Goal: Check status

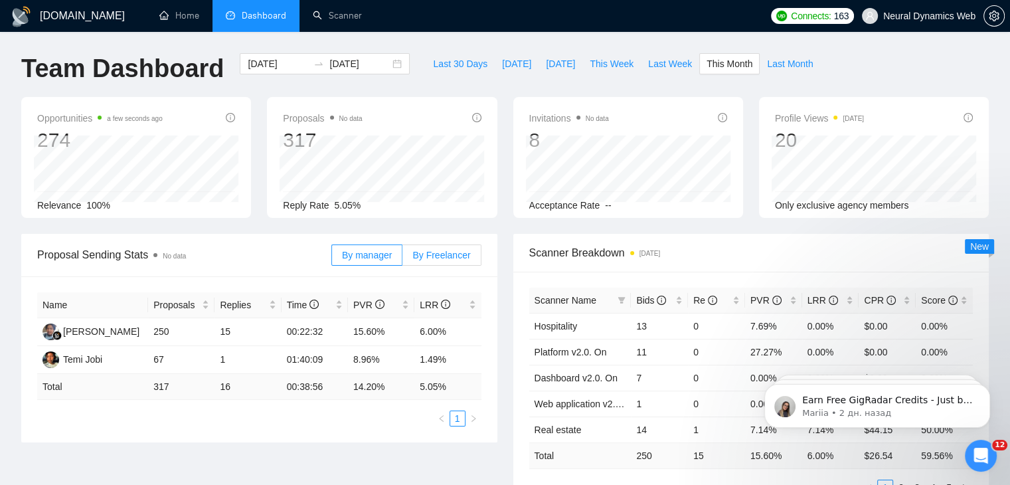
click at [451, 251] on span "By Freelancer" at bounding box center [441, 255] width 58 height 11
click at [402, 258] on input "By Freelancer" at bounding box center [402, 258] width 0 height 0
click at [375, 254] on span "By manager" at bounding box center [367, 255] width 50 height 11
click at [332, 258] on input "By manager" at bounding box center [332, 258] width 0 height 0
click at [767, 70] on span "Last Month" at bounding box center [790, 63] width 46 height 15
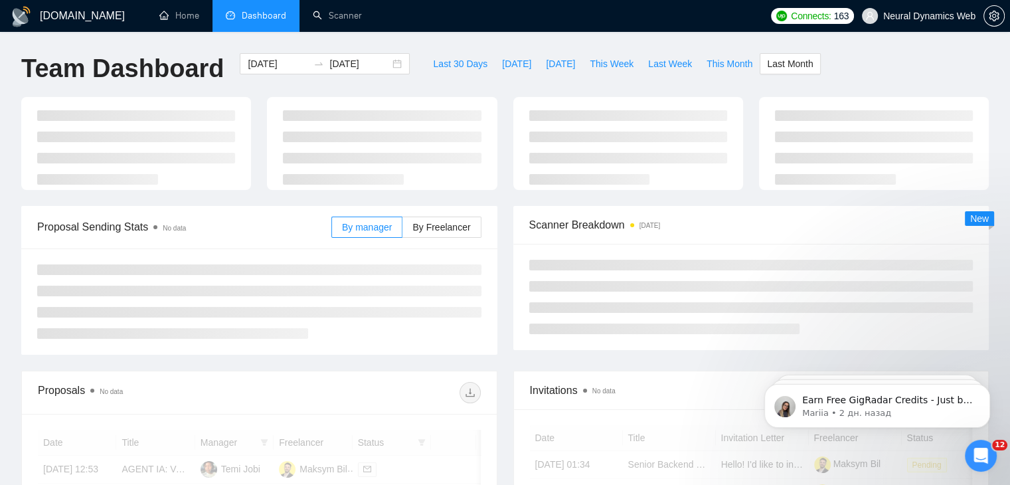
type input "[DATE]"
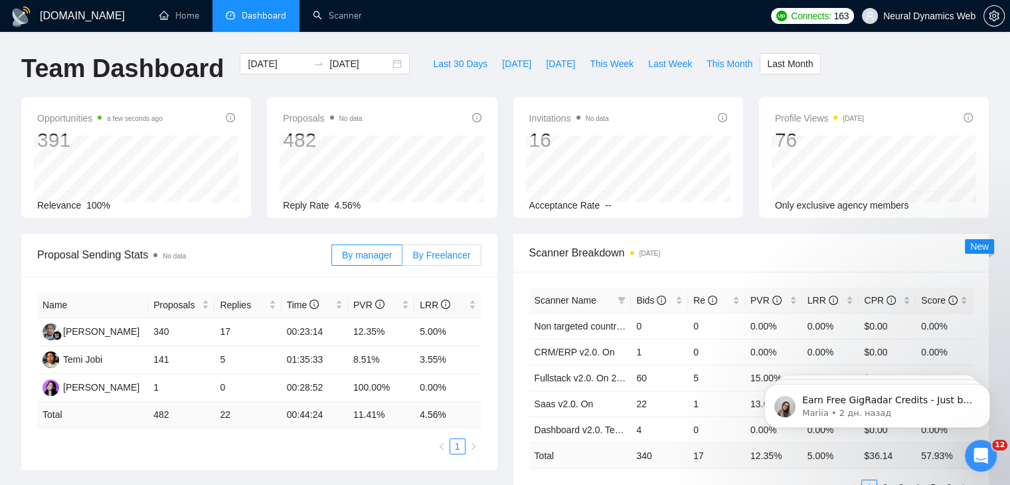
click at [430, 254] on span "By Freelancer" at bounding box center [441, 255] width 58 height 11
click at [402, 258] on input "By Freelancer" at bounding box center [402, 258] width 0 height 0
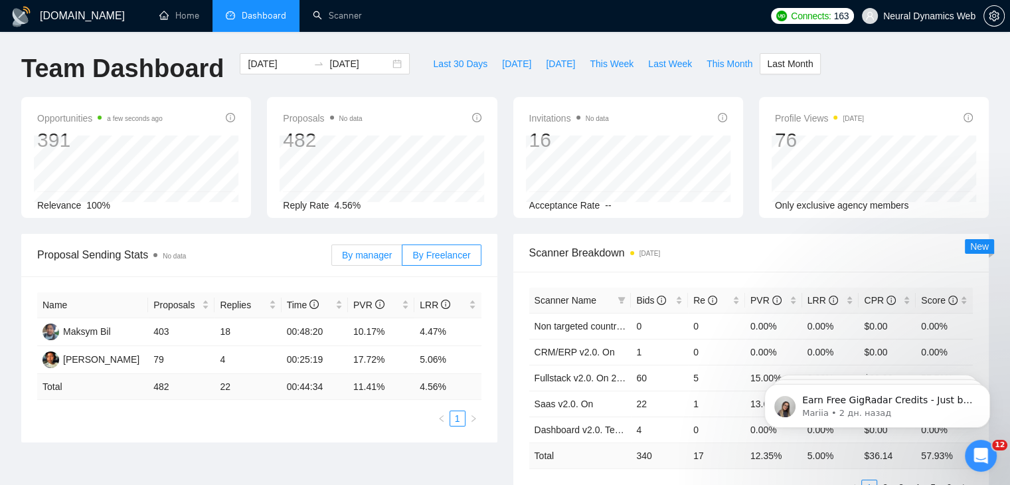
click at [392, 262] on label "By manager" at bounding box center [366, 254] width 71 height 21
click at [332, 258] on input "By manager" at bounding box center [332, 258] width 0 height 0
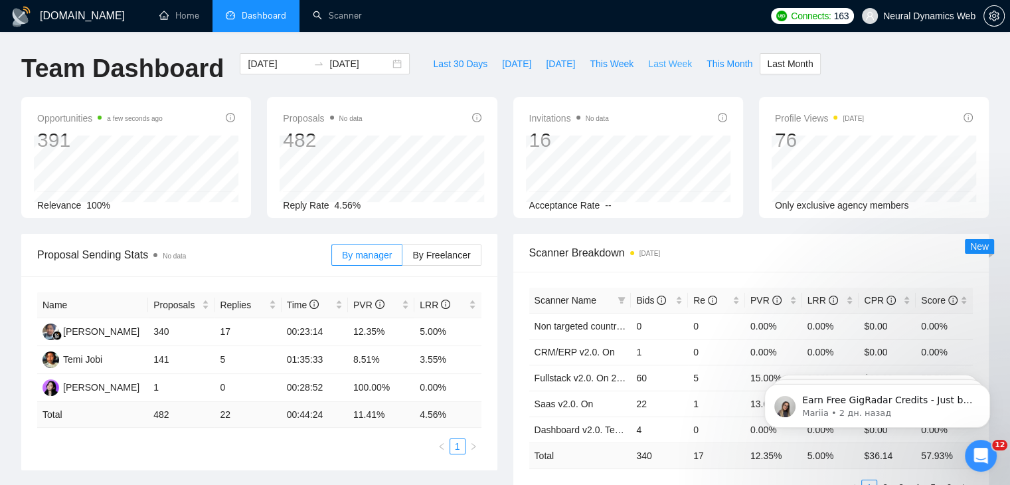
click at [649, 63] on span "Last Week" at bounding box center [670, 63] width 44 height 15
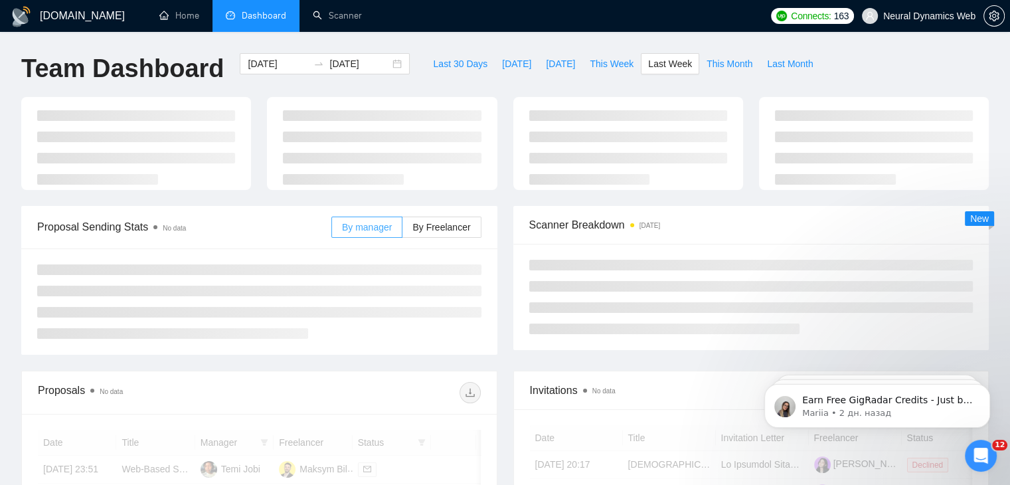
type input "[DATE]"
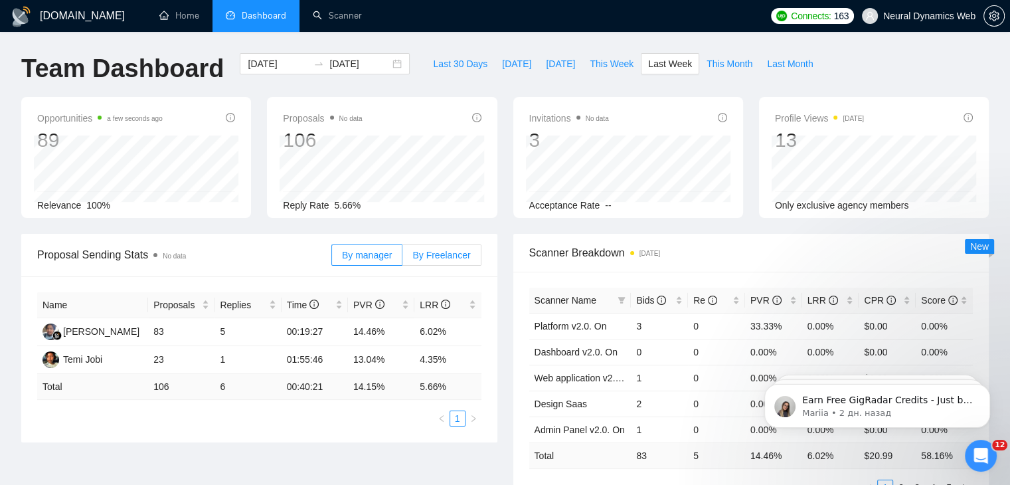
click at [459, 251] on span "By Freelancer" at bounding box center [441, 255] width 58 height 11
click at [402, 258] on input "By Freelancer" at bounding box center [402, 258] width 0 height 0
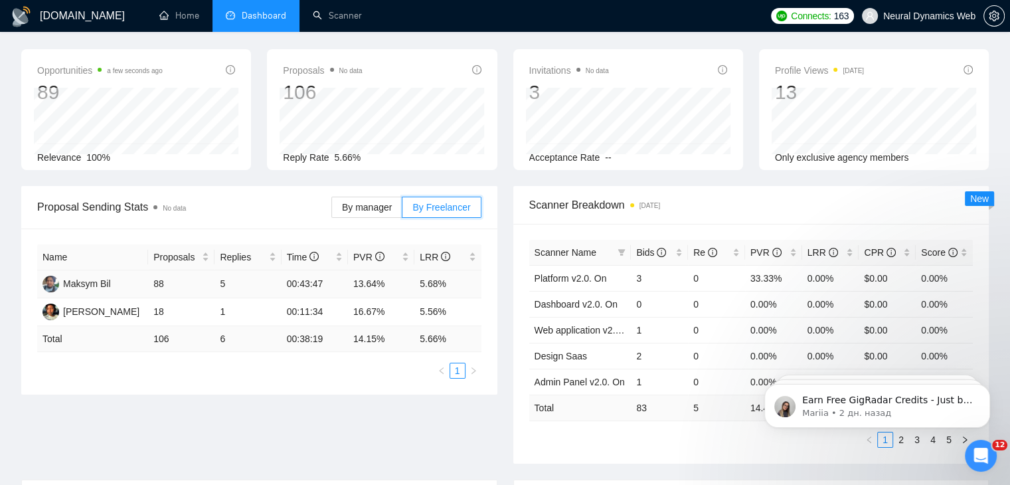
scroll to position [66, 0]
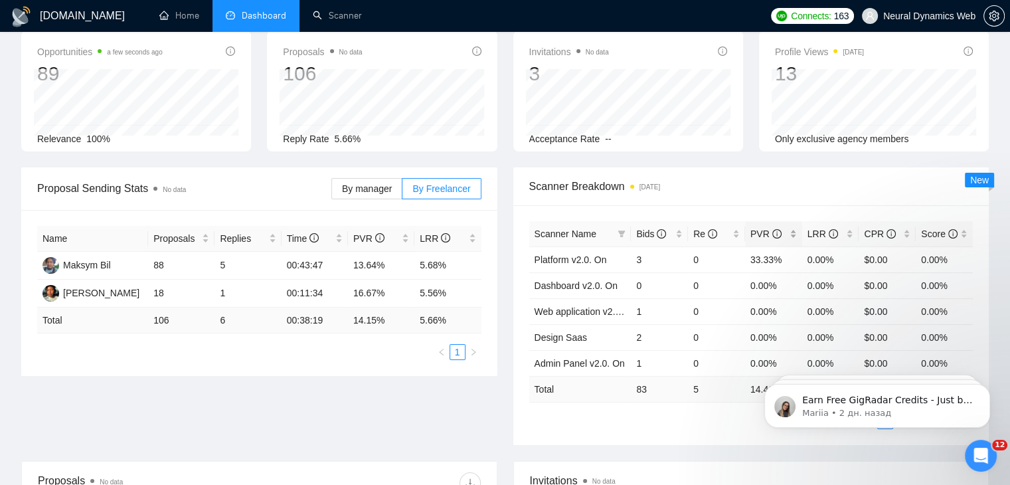
click at [788, 229] on div "PVR" at bounding box center [773, 233] width 46 height 15
click at [791, 226] on div "PVR" at bounding box center [773, 233] width 46 height 15
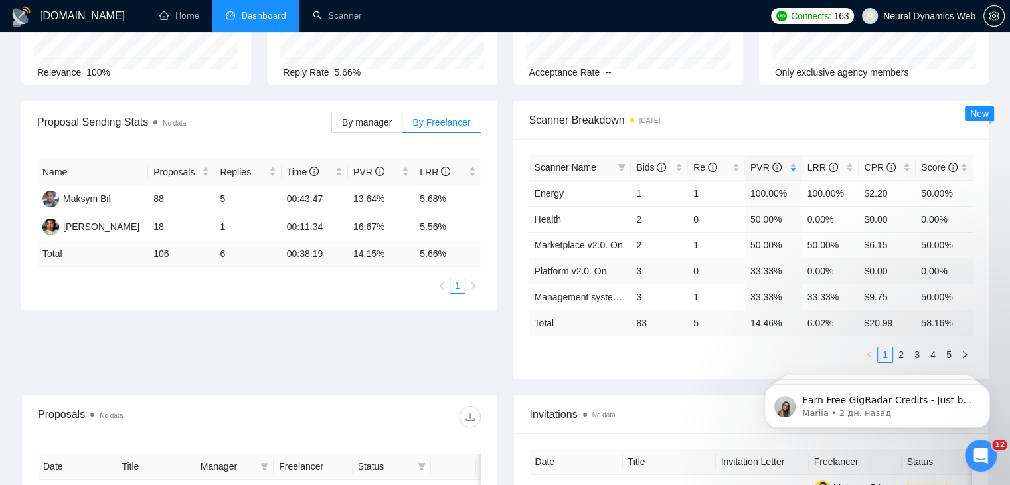
scroll to position [199, 0]
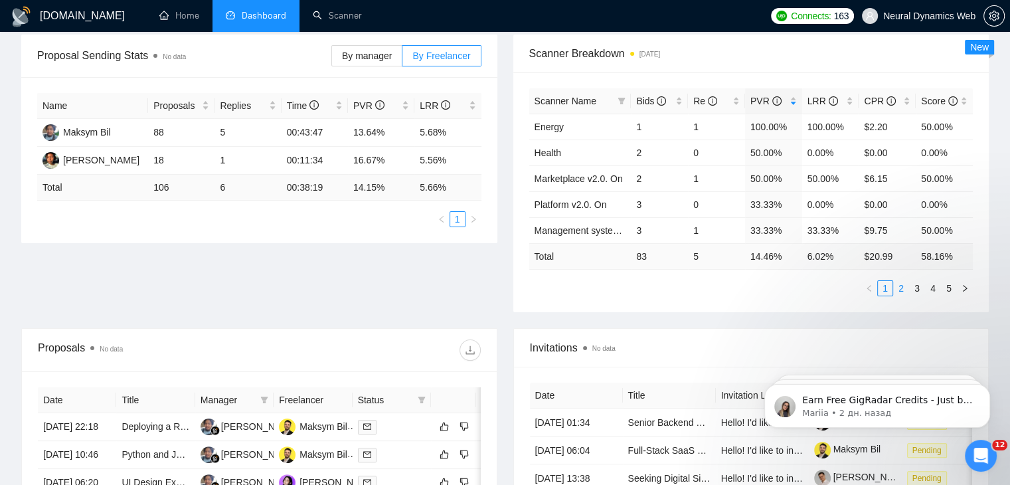
click at [898, 285] on link "2" at bounding box center [900, 288] width 15 height 15
click at [880, 287] on link "1" at bounding box center [884, 288] width 15 height 15
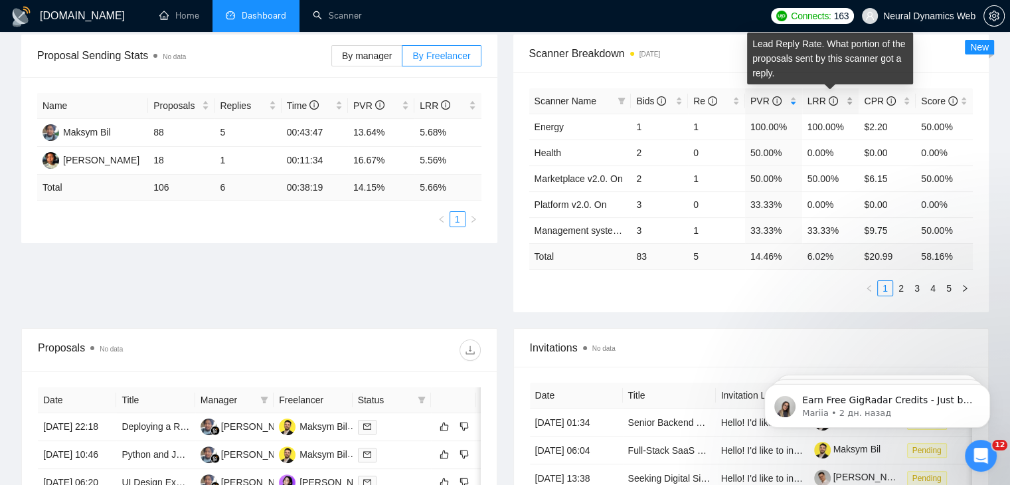
click at [834, 102] on span "LRR" at bounding box center [825, 101] width 37 height 15
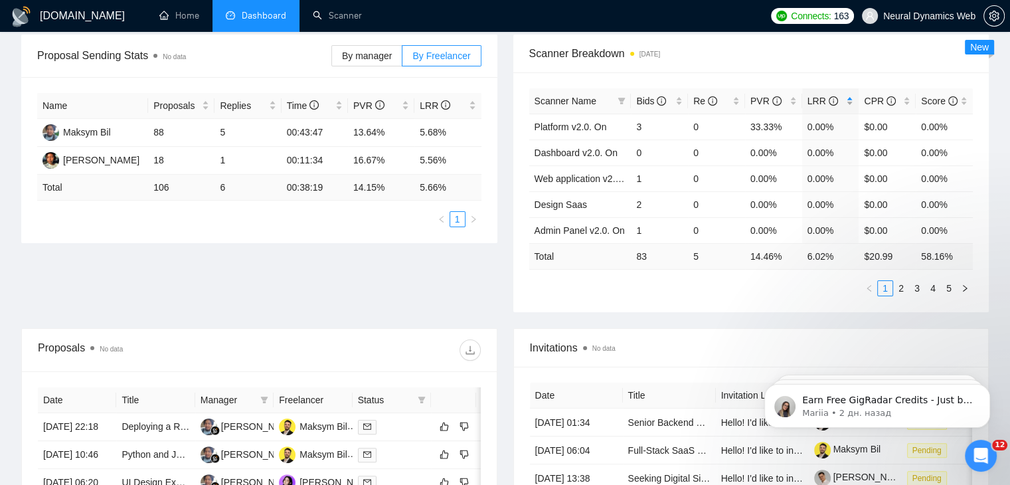
click at [834, 102] on span "LRR" at bounding box center [825, 101] width 37 height 15
click at [902, 282] on link "2" at bounding box center [900, 288] width 15 height 15
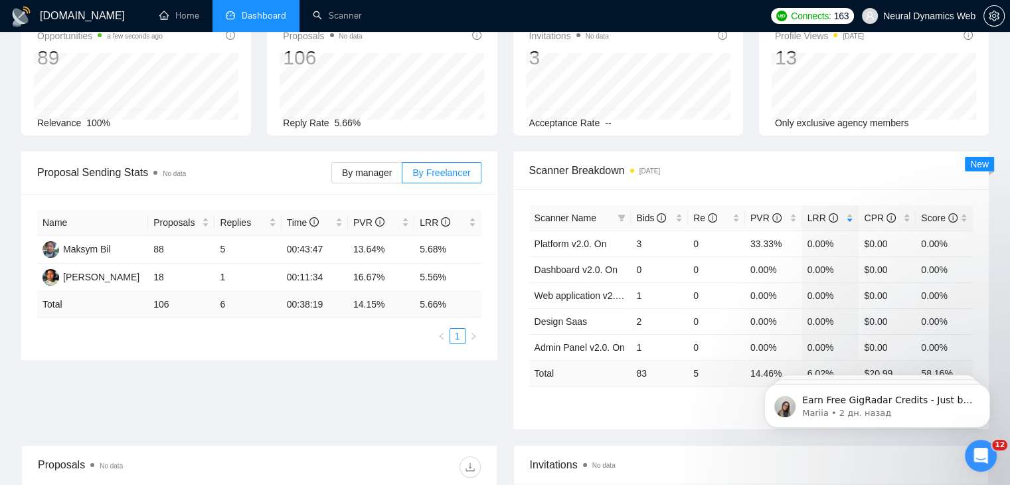
scroll to position [0, 0]
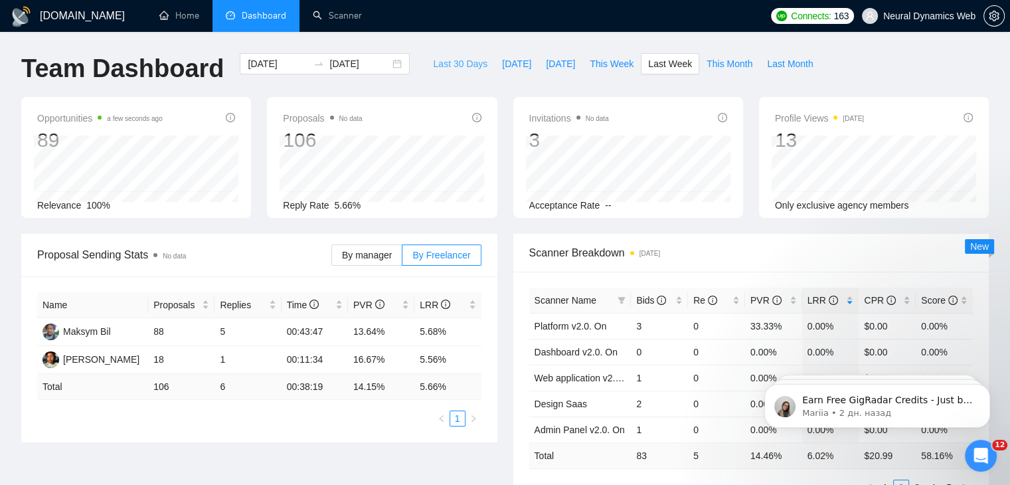
click at [445, 64] on span "Last 30 Days" at bounding box center [460, 63] width 54 height 15
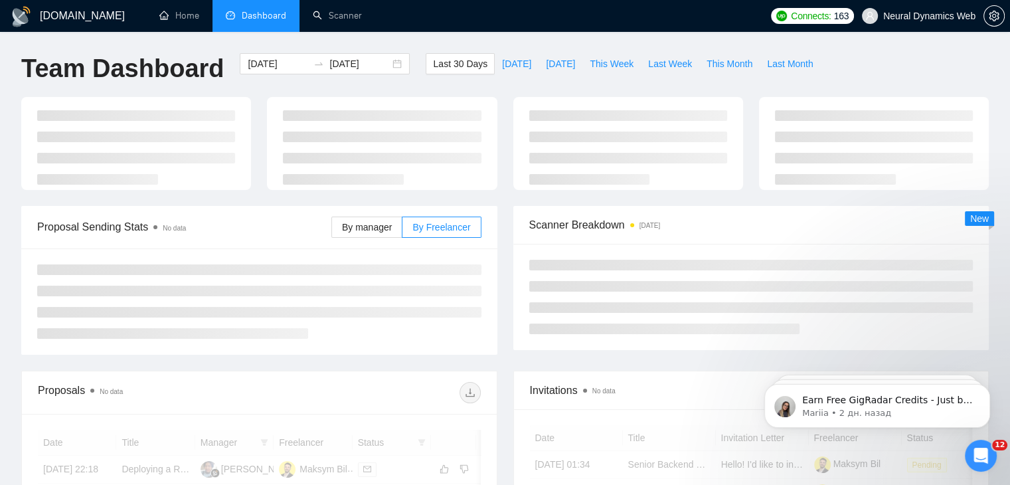
type input "[DATE]"
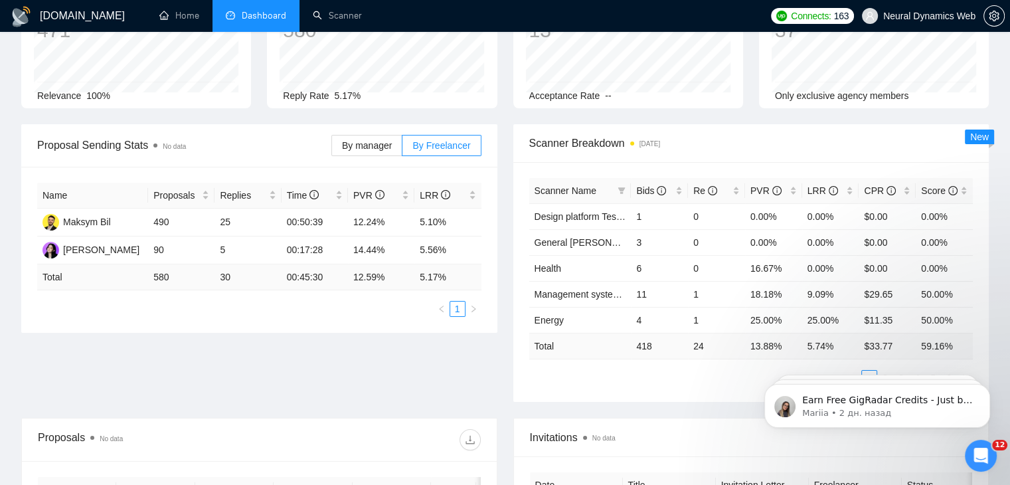
scroll to position [133, 0]
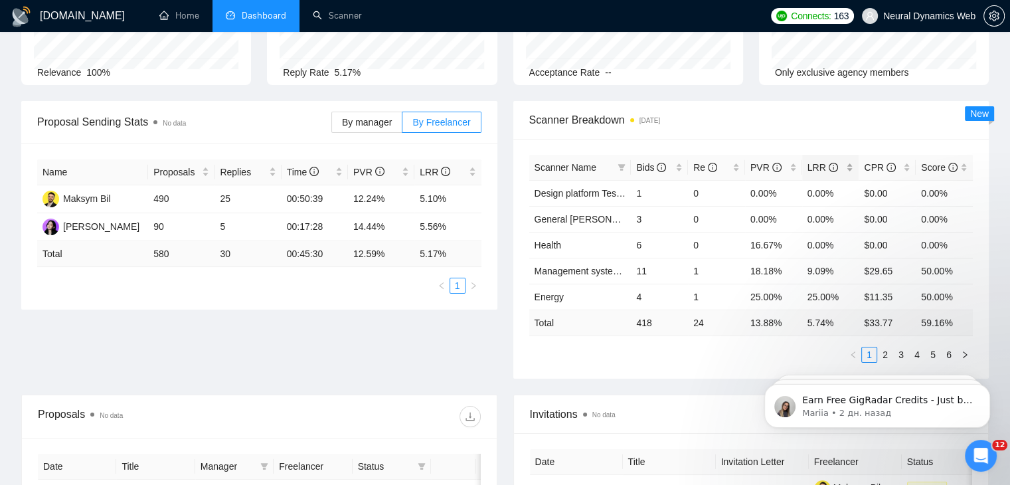
click at [832, 165] on icon "info-circle" at bounding box center [832, 167] width 9 height 9
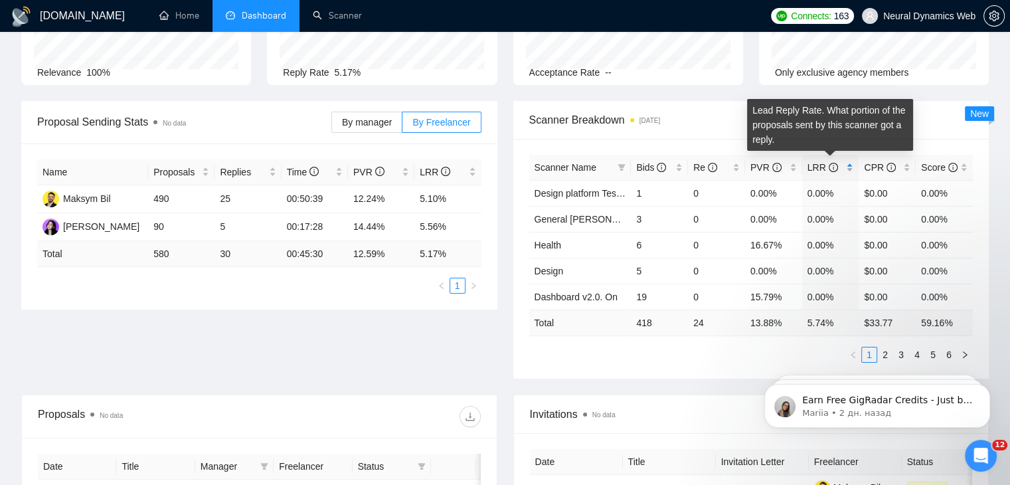
click at [832, 165] on icon "info-circle" at bounding box center [832, 167] width 9 height 9
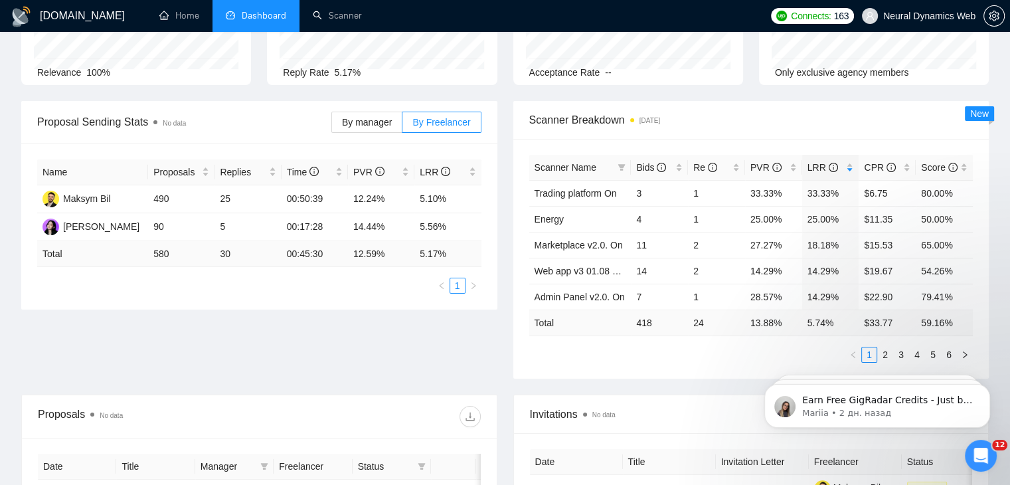
click html "Earn Free GigRadar Credits - Just by Sharing Your Story! 💬 Want more credits fo…"
click at [887, 351] on link "2" at bounding box center [884, 354] width 15 height 15
click at [897, 354] on link "3" at bounding box center [900, 354] width 15 height 15
click at [916, 351] on link "4" at bounding box center [916, 354] width 15 height 15
click at [929, 350] on link "5" at bounding box center [932, 354] width 15 height 15
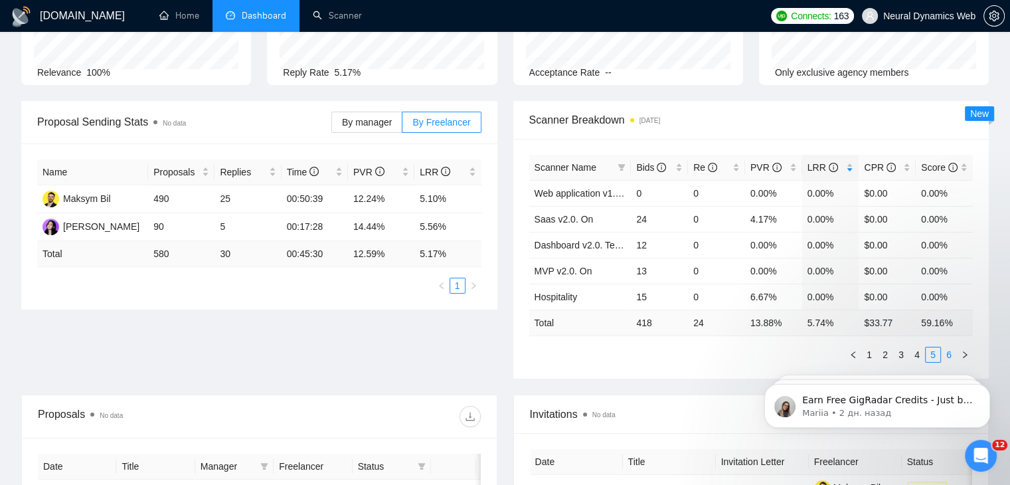
click at [947, 348] on link "6" at bounding box center [948, 354] width 15 height 15
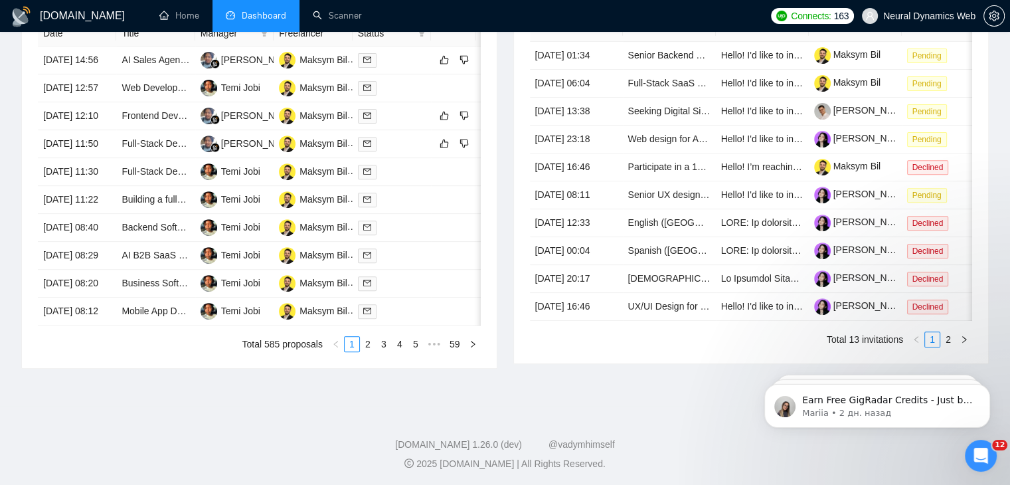
scroll to position [465, 0]
